Goal: Task Accomplishment & Management: Manage account settings

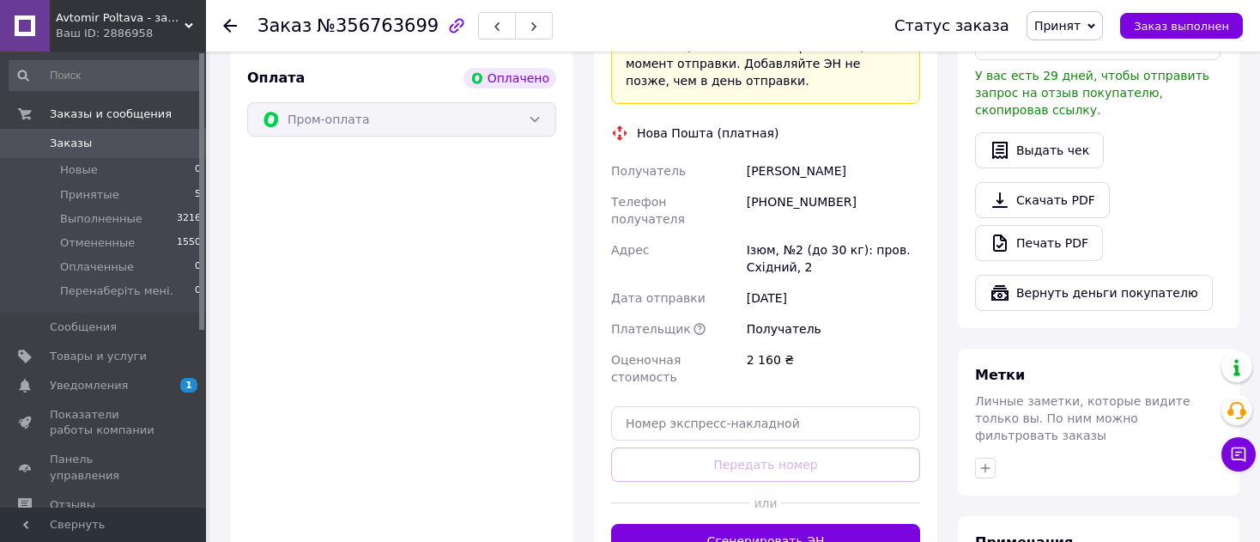
scroll to position [718, 0]
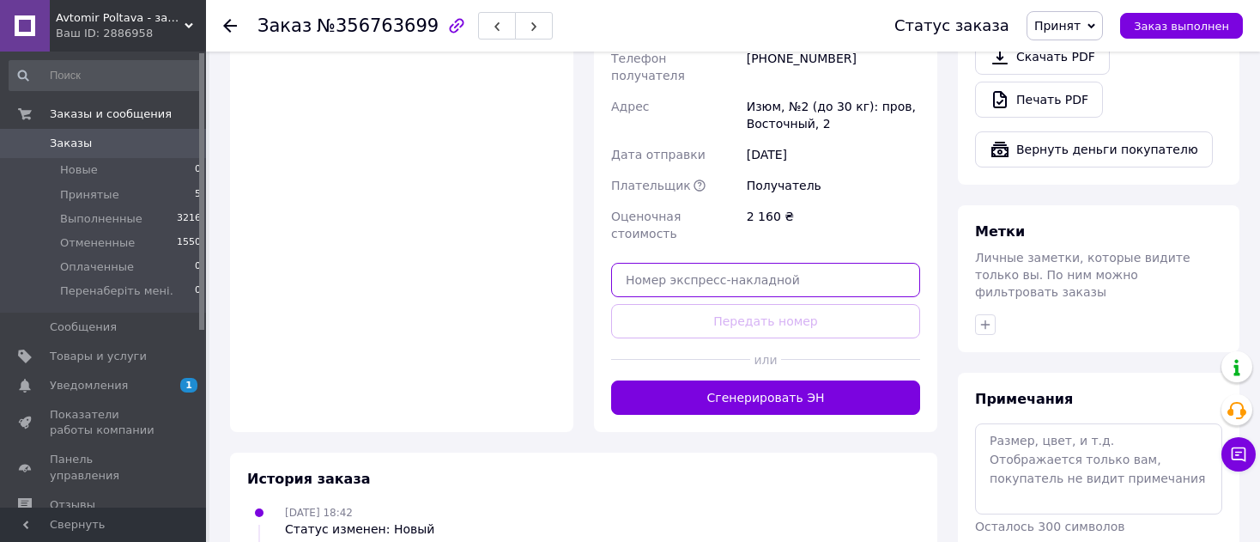
click at [670, 263] on input "text" at bounding box center [765, 280] width 309 height 34
paste input "20451225066262"
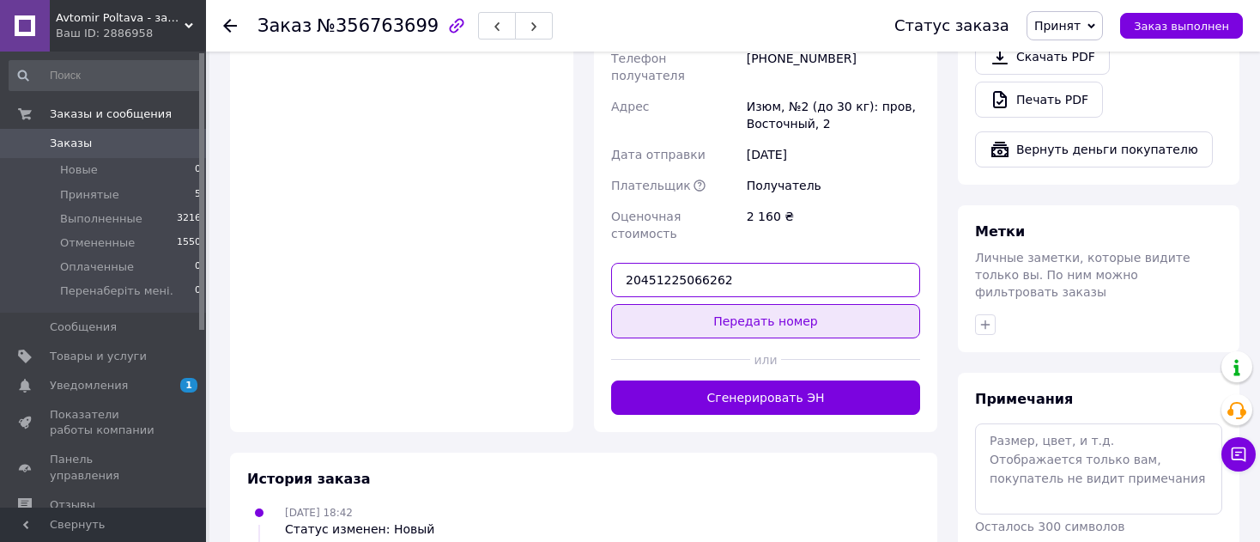
type input "20451225066262"
click at [769, 304] on button "Передать номер" at bounding box center [765, 321] width 309 height 34
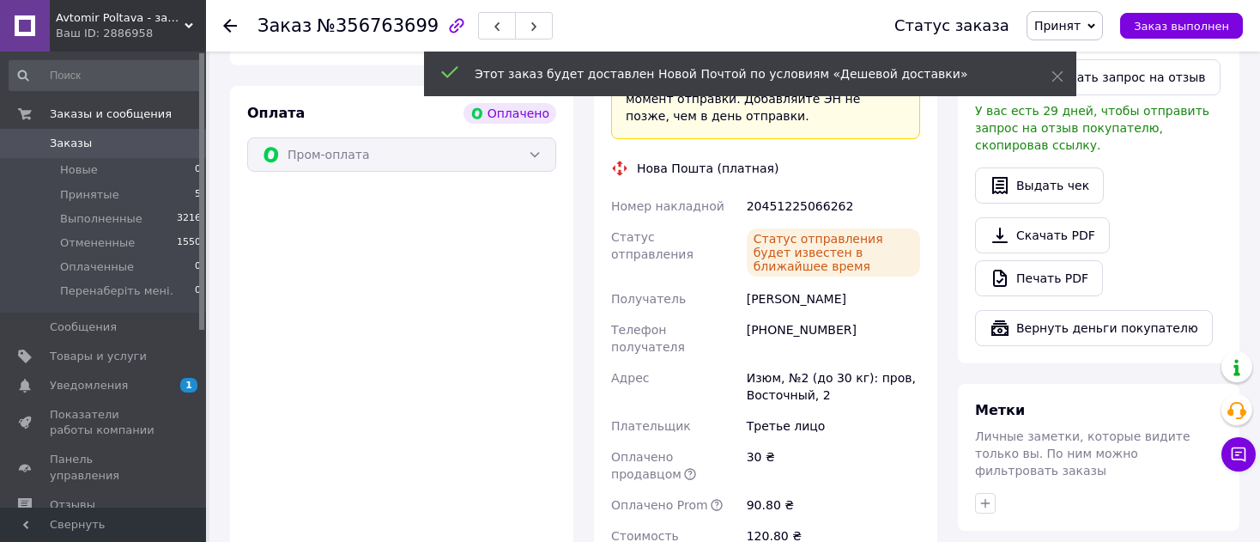
scroll to position [460, 0]
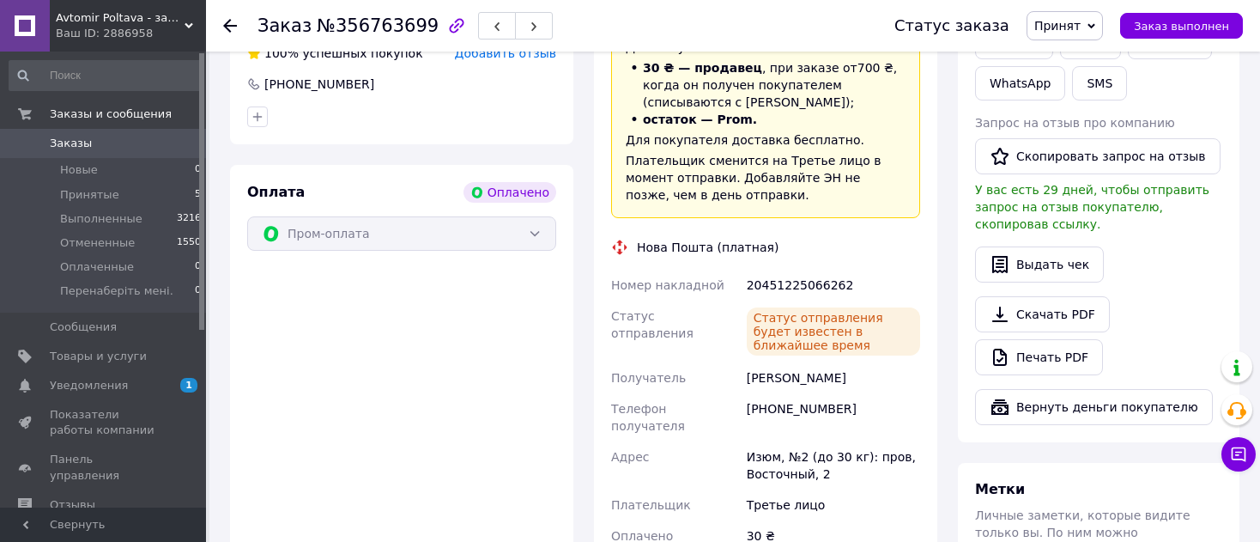
click at [1081, 30] on span "Принят" at bounding box center [1058, 26] width 46 height 14
click at [1098, 58] on li "Выполнен" at bounding box center [1093, 60] width 130 height 26
click at [296, 405] on div "Оплата Оплачено Пром-оплата" at bounding box center [401, 421] width 343 height 513
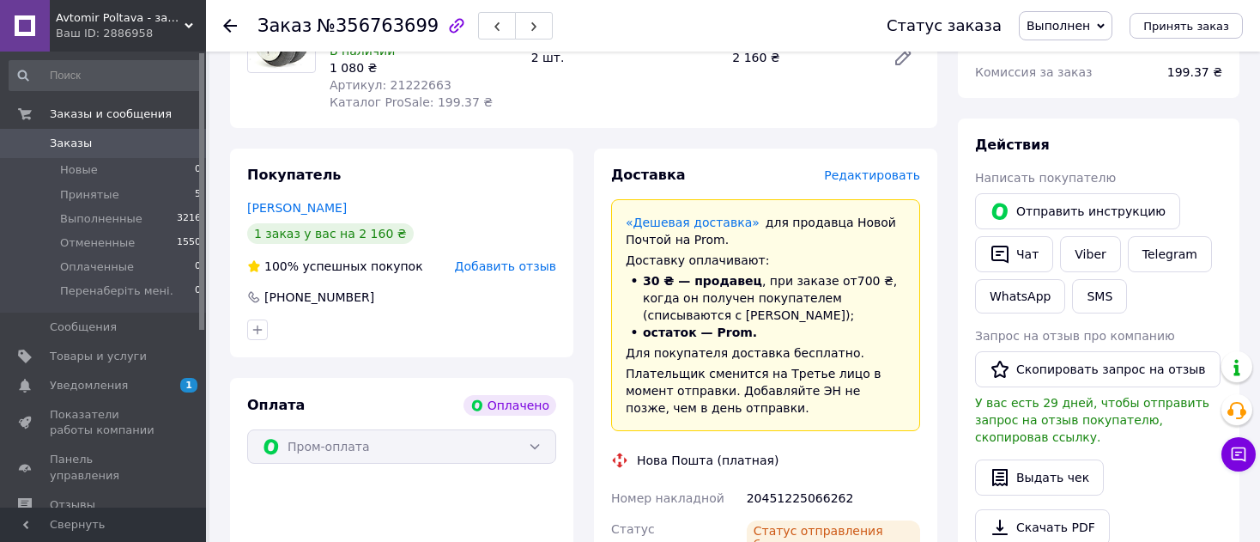
scroll to position [117, 0]
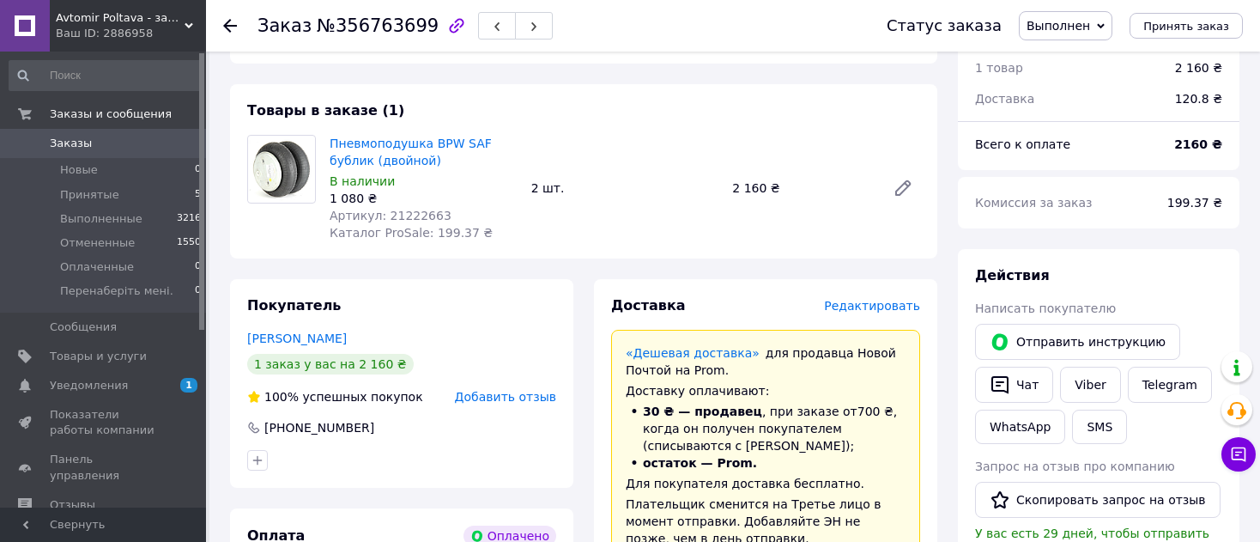
click at [109, 194] on span "Принятые" at bounding box center [89, 194] width 59 height 15
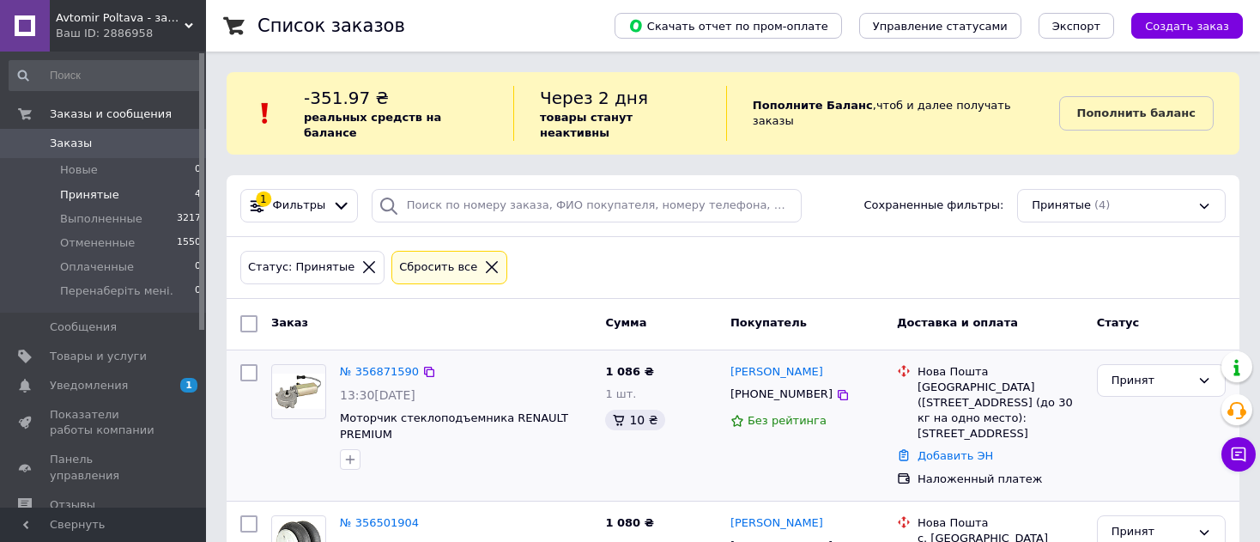
scroll to position [86, 0]
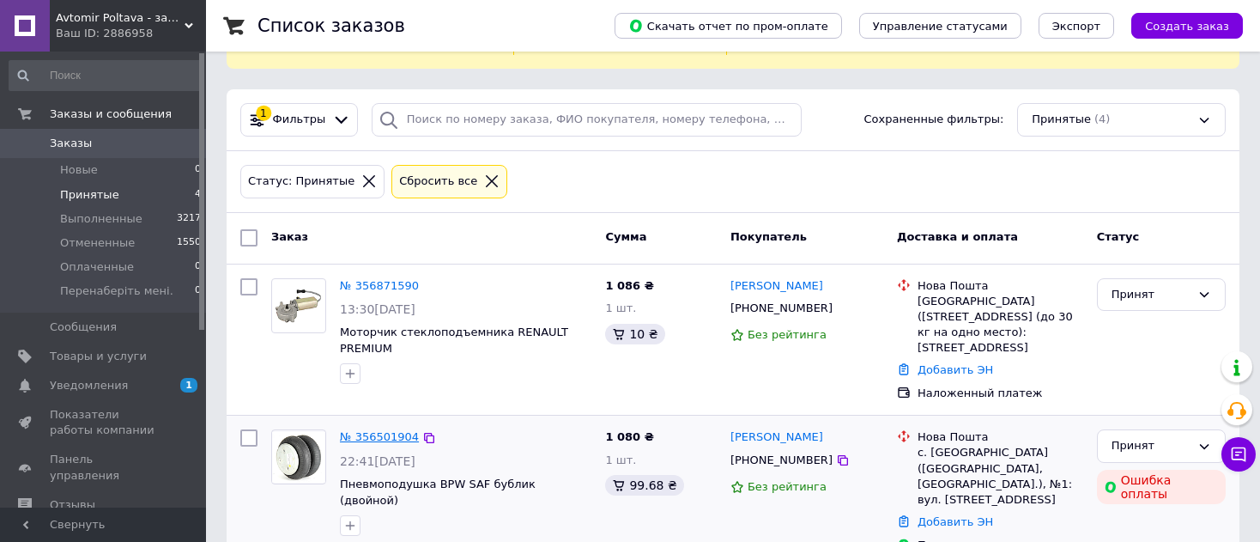
click at [373, 430] on link "№ 356501904" at bounding box center [379, 436] width 79 height 13
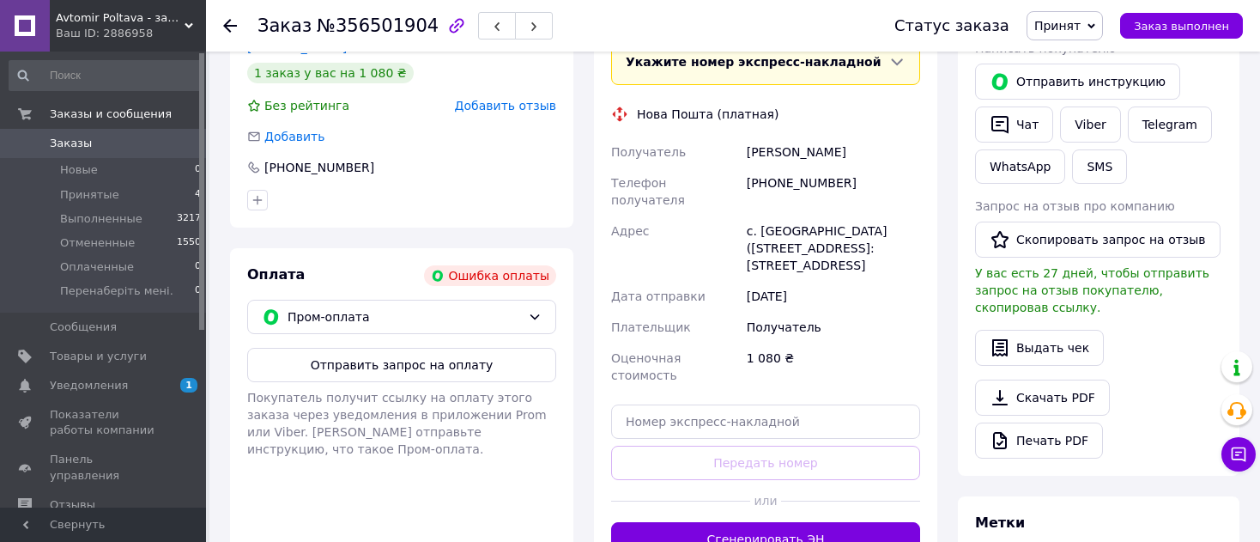
scroll to position [429, 0]
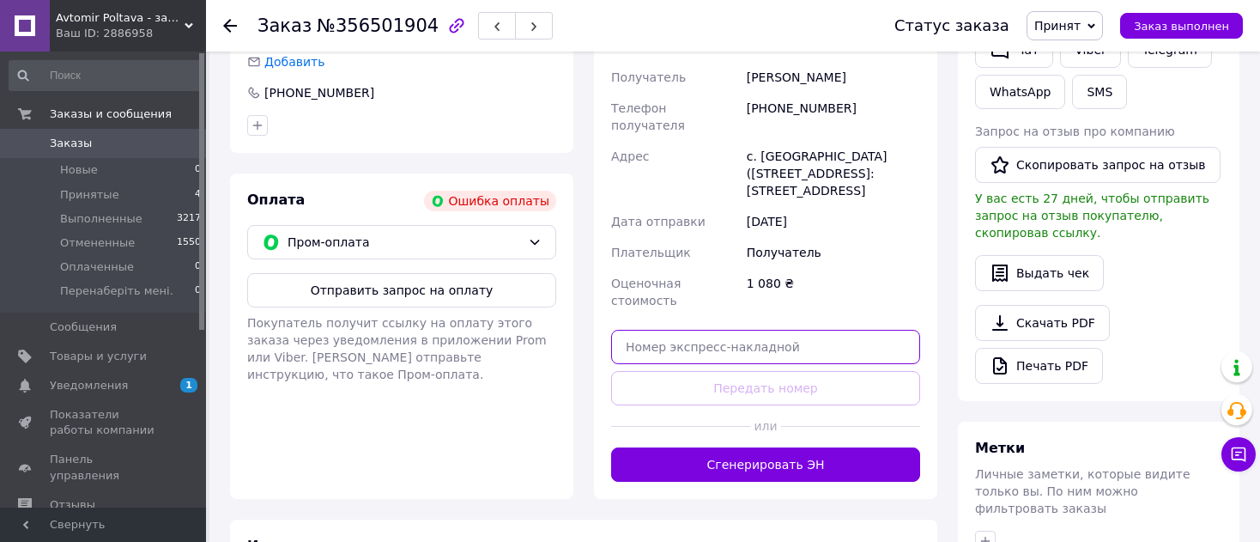
click at [673, 330] on input "text" at bounding box center [765, 347] width 309 height 34
paste input "20451225064729"
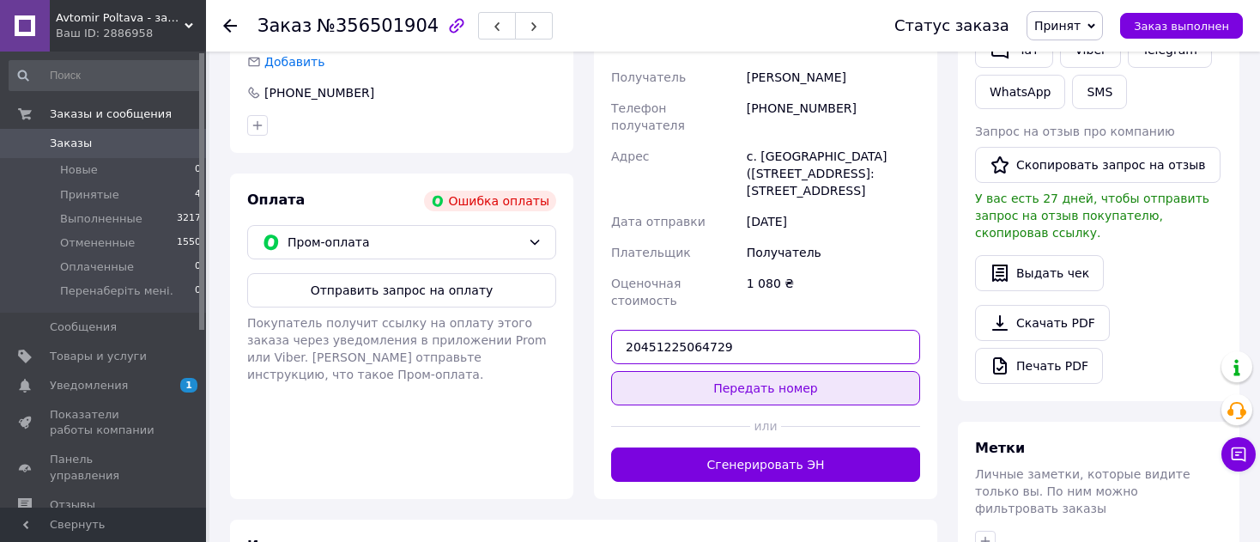
type input "20451225064729"
click at [749, 371] on button "Передать номер" at bounding box center [765, 388] width 309 height 34
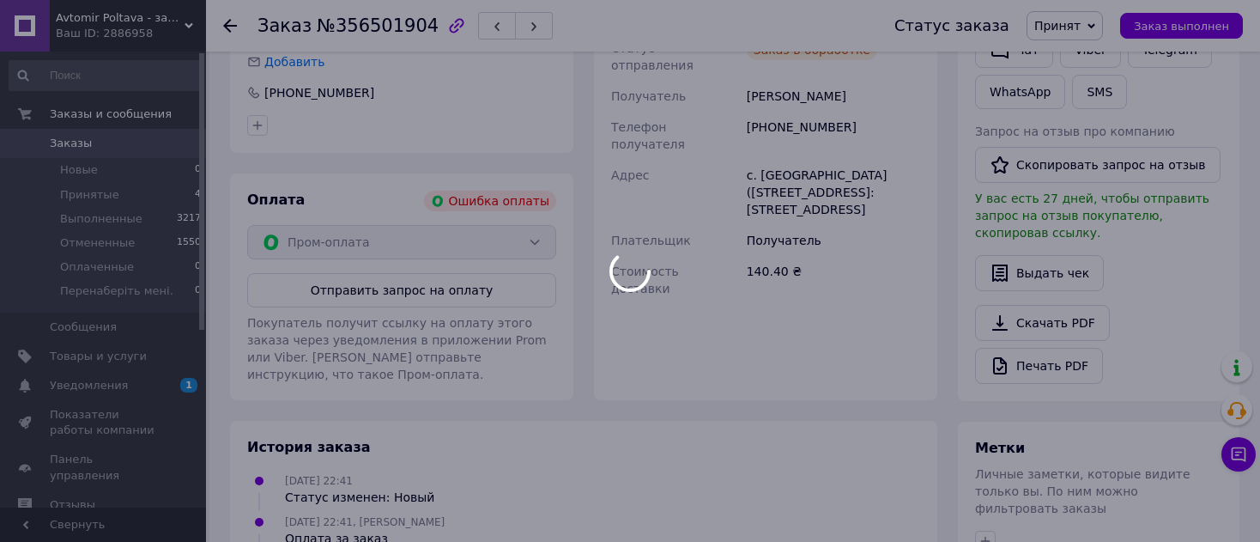
click at [1072, 25] on div at bounding box center [630, 271] width 1260 height 542
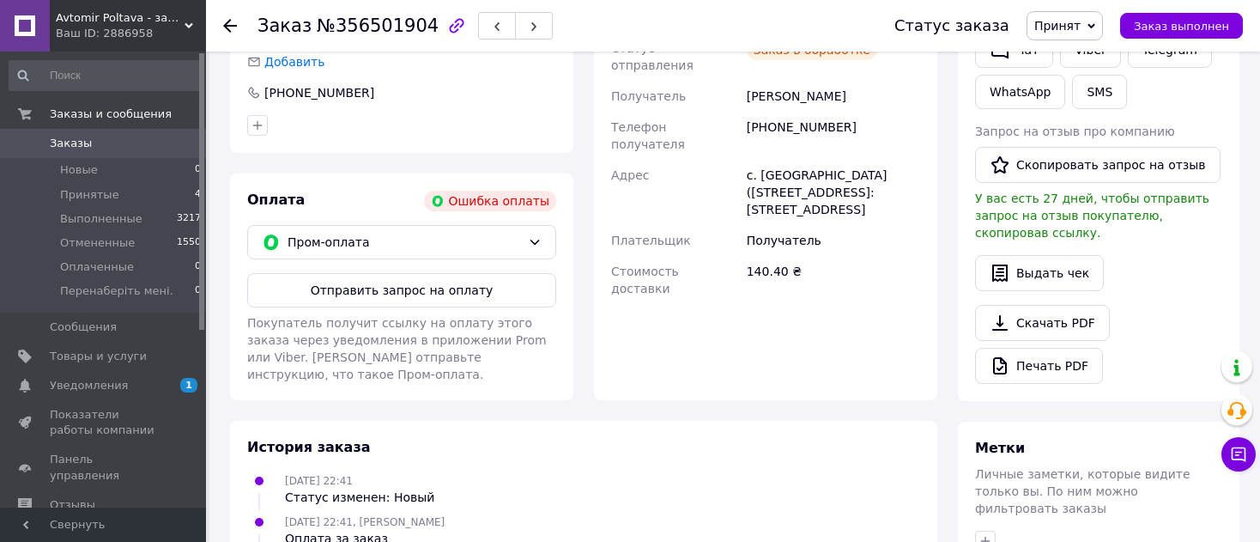
click at [1077, 33] on span "Принят" at bounding box center [1065, 25] width 76 height 29
click at [1088, 57] on li "Выполнен" at bounding box center [1093, 60] width 130 height 26
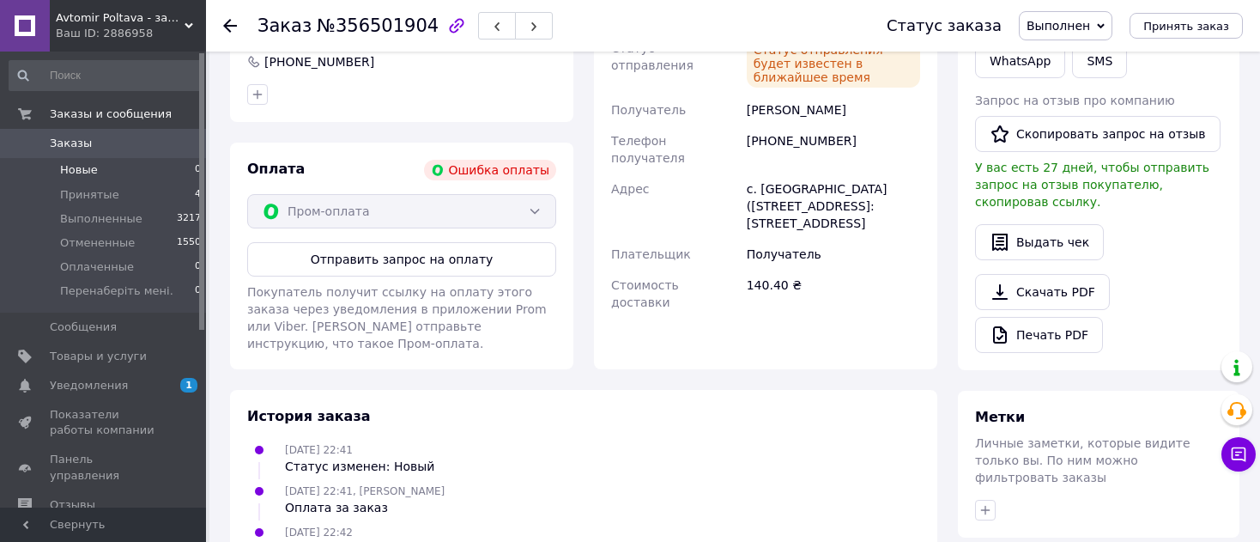
click at [90, 174] on span "Новые" at bounding box center [79, 169] width 38 height 15
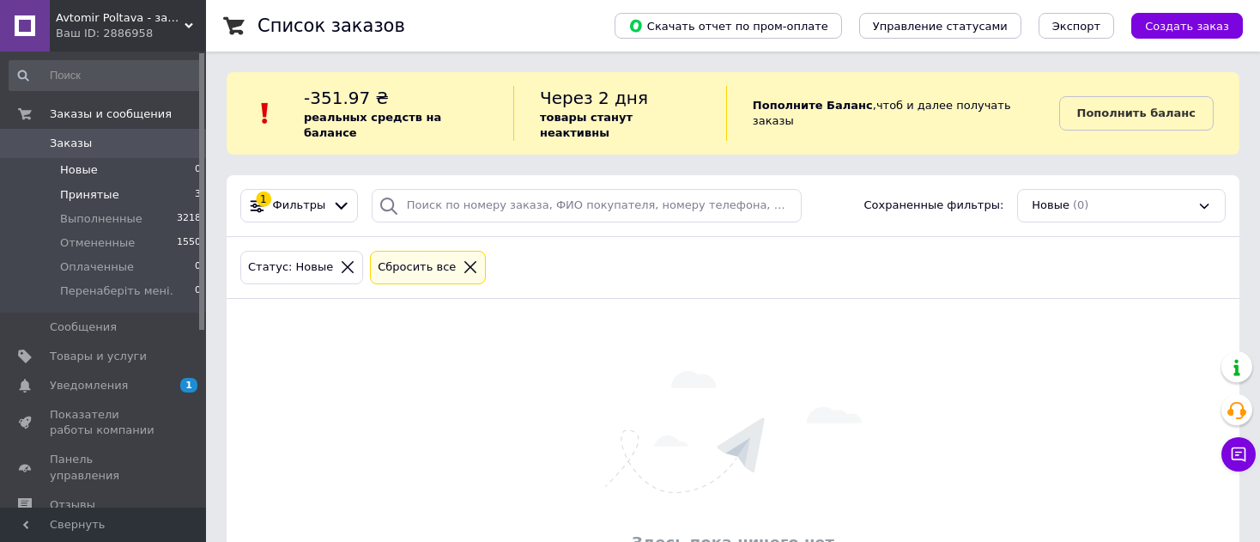
click at [94, 189] on span "Принятые" at bounding box center [89, 194] width 59 height 15
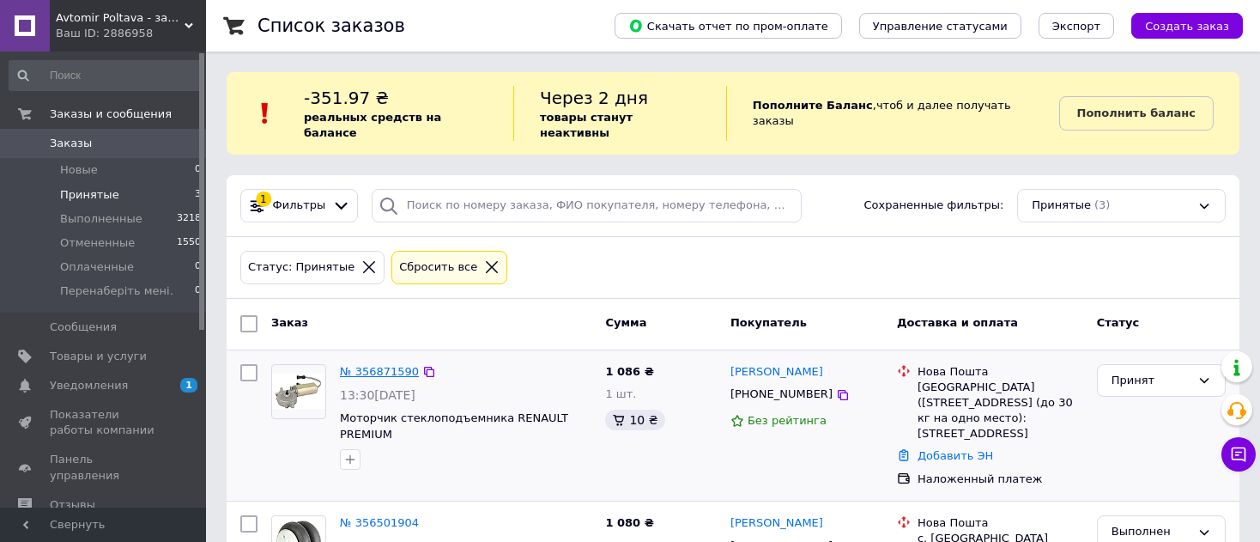
click at [377, 365] on link "№ 356871590" at bounding box center [379, 371] width 79 height 13
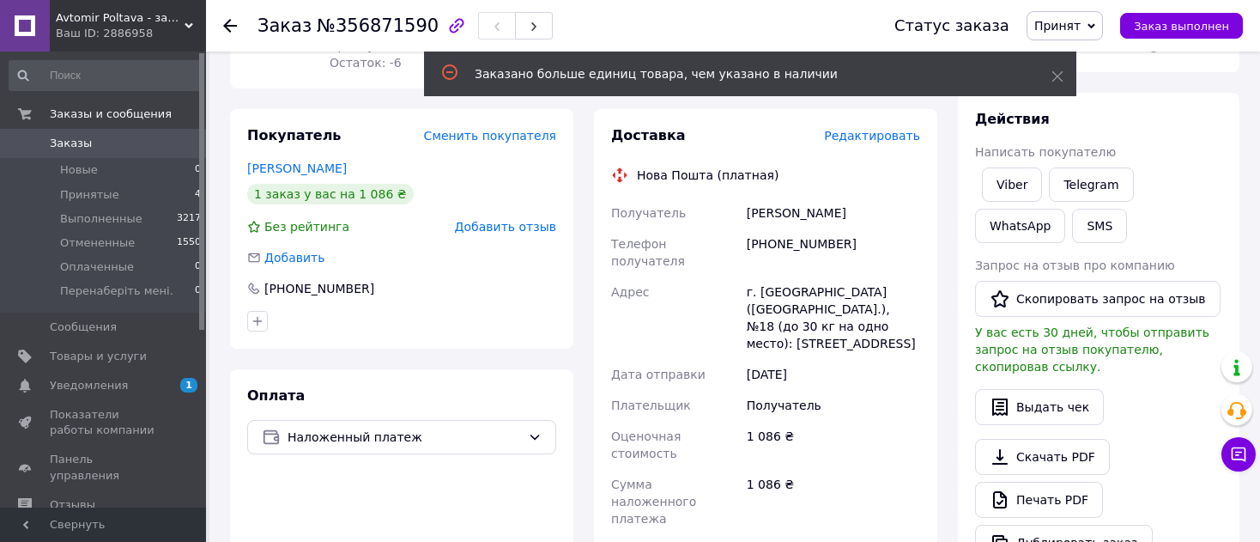
scroll to position [343, 0]
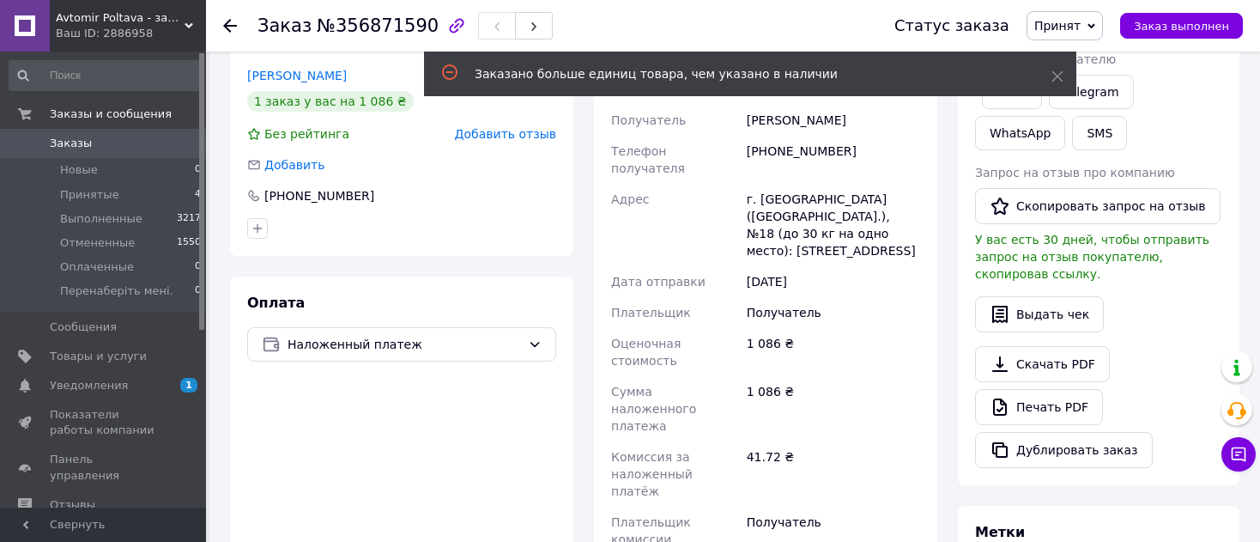
paste input "20451225057046-1мналожка"
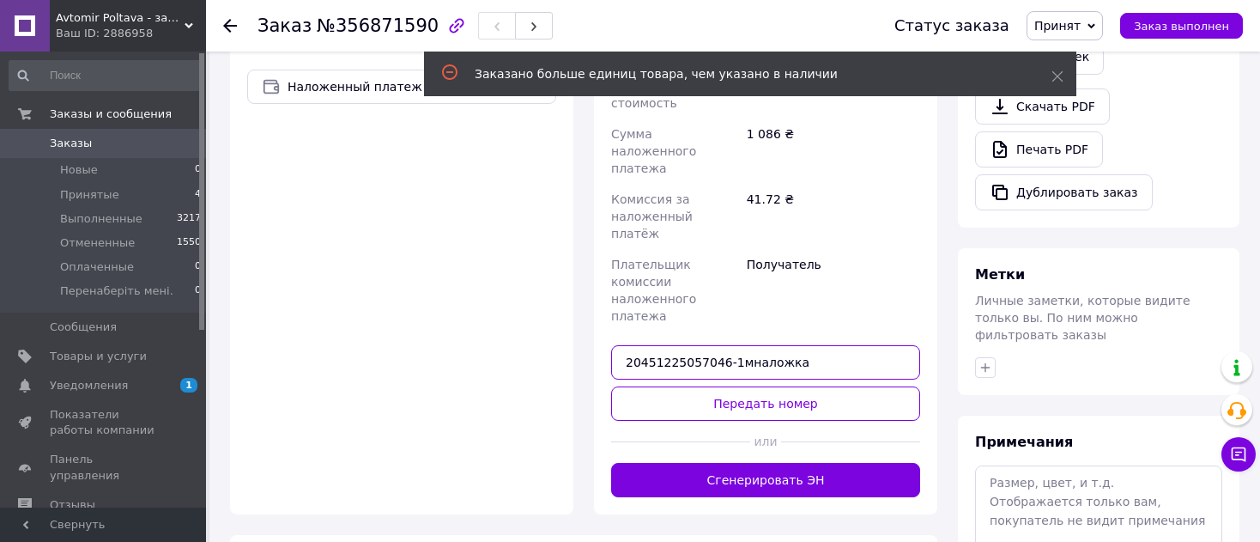
drag, startPoint x: 713, startPoint y: 246, endPoint x: 1027, endPoint y: 258, distance: 313.6
click at [1027, 258] on div "Заказ с сайта [DATE] 13:30 Товары в заказе (1) Добавить товар Моторчик стеклопо…" at bounding box center [735, 74] width 1030 height 1207
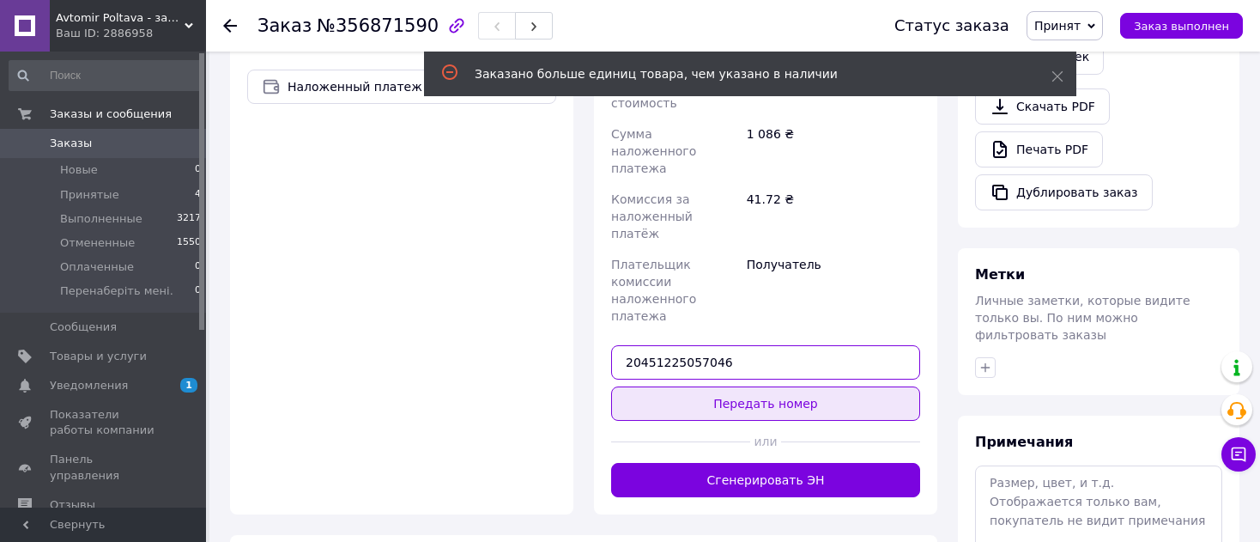
type input "20451225057046"
click at [801, 386] on button "Передать номер" at bounding box center [765, 403] width 309 height 34
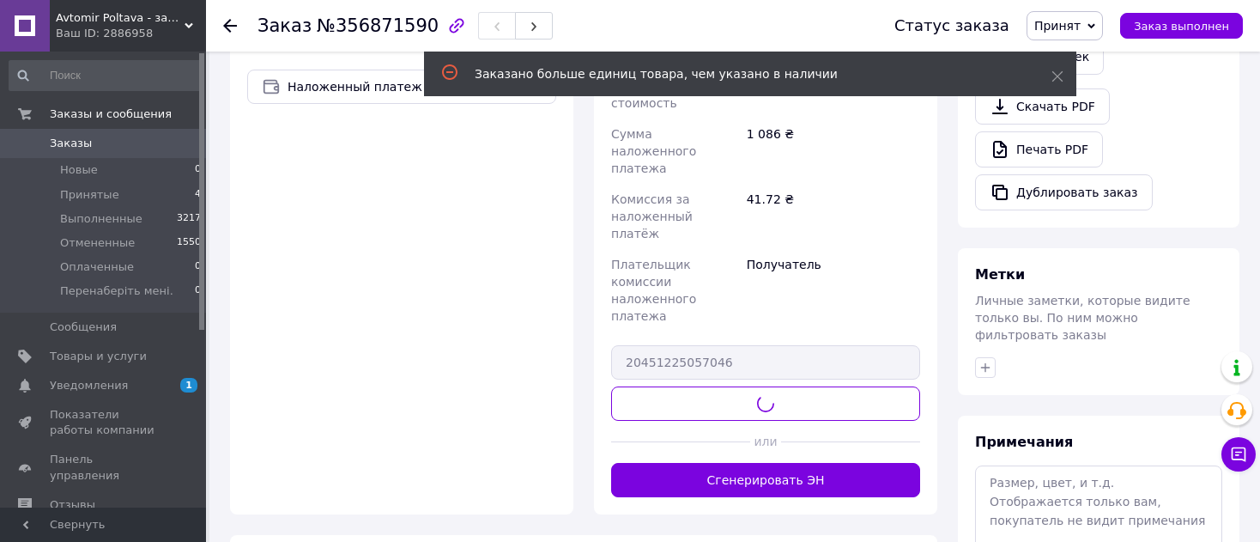
click at [1081, 24] on span "Принят" at bounding box center [1058, 26] width 46 height 14
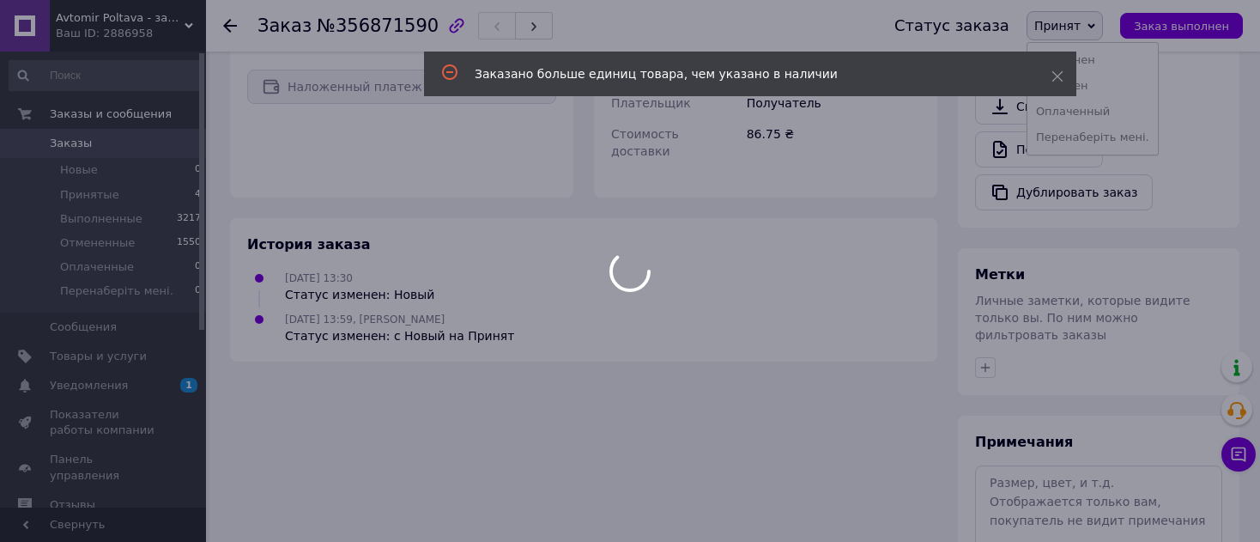
click at [1095, 62] on div at bounding box center [630, 271] width 1260 height 542
